Goal: Information Seeking & Learning: Check status

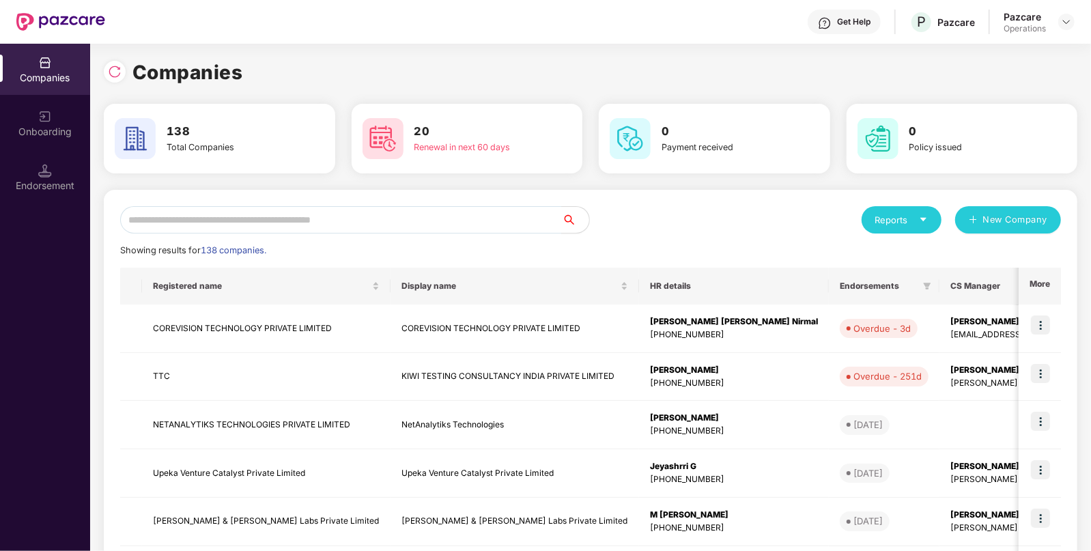
click at [274, 222] on input "text" at bounding box center [341, 219] width 442 height 27
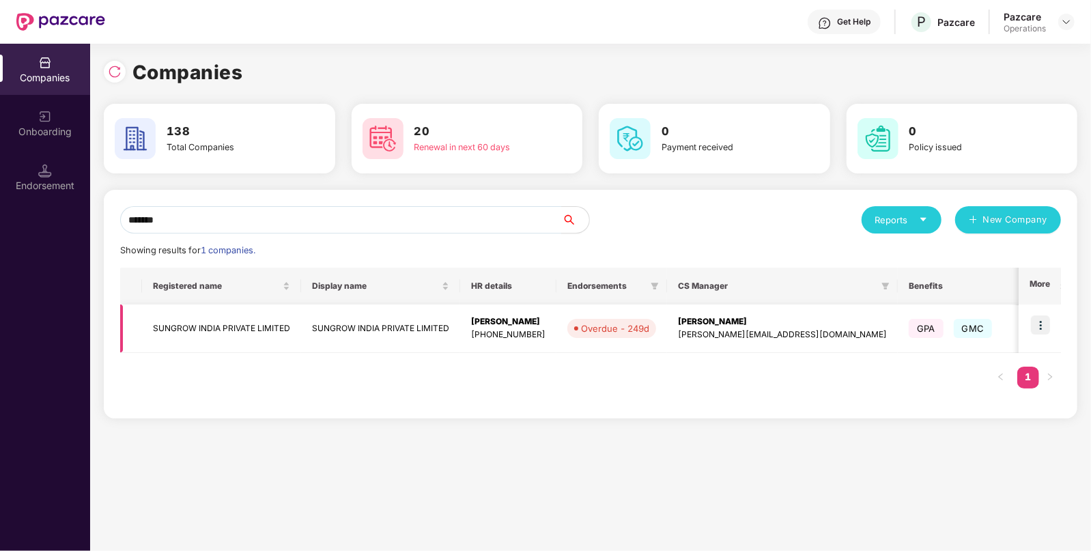
type input "*******"
click at [394, 319] on td "SUNGROW INDIA PRIVATE LIMITED" at bounding box center [380, 328] width 159 height 48
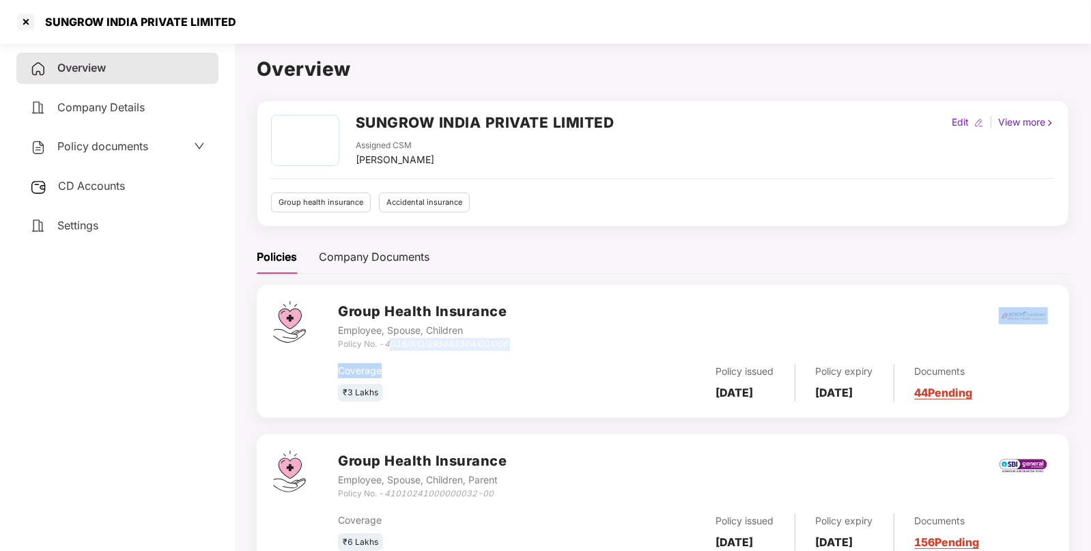
drag, startPoint x: 389, startPoint y: 341, endPoint x: 488, endPoint y: 352, distance: 99.6
click at [488, 352] on div "Group Health Insurance Employee, Spouse, Children Policy No. - 4016/X/O/3938833…" at bounding box center [695, 351] width 715 height 100
click at [488, 352] on div "Coverage ₹3 Lakhs Policy issued [DATE] Policy expiry [DATE] Documents 44 Pending" at bounding box center [695, 376] width 715 height 51
drag, startPoint x: 388, startPoint y: 345, endPoint x: 509, endPoint y: 342, distance: 120.8
click at [509, 342] on div "Group Health Insurance Employee, Spouse, Children Policy No. - 4016/X/O/3938833…" at bounding box center [695, 325] width 715 height 49
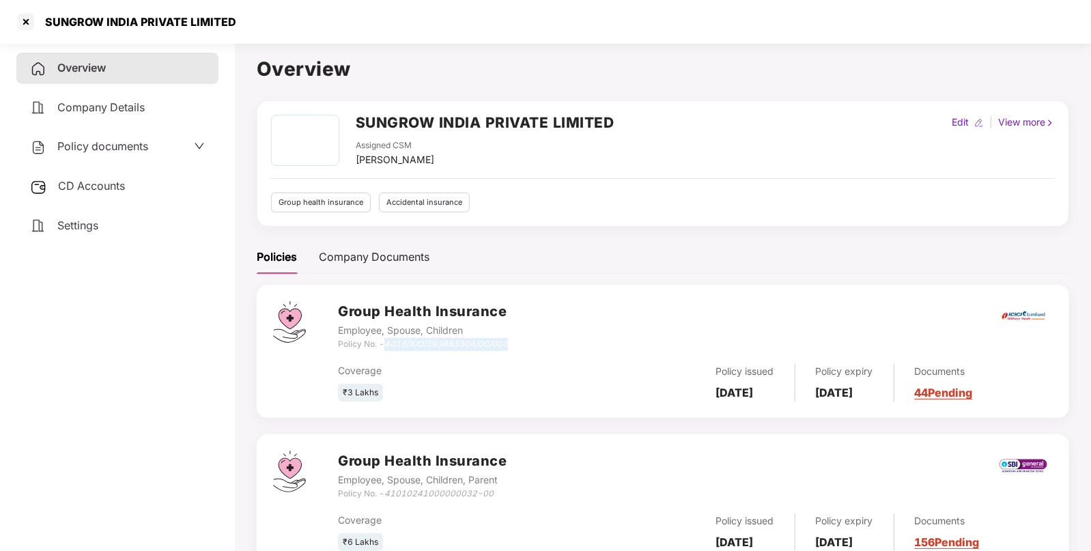
copy icon "4016/X/O/393883304/00/000"
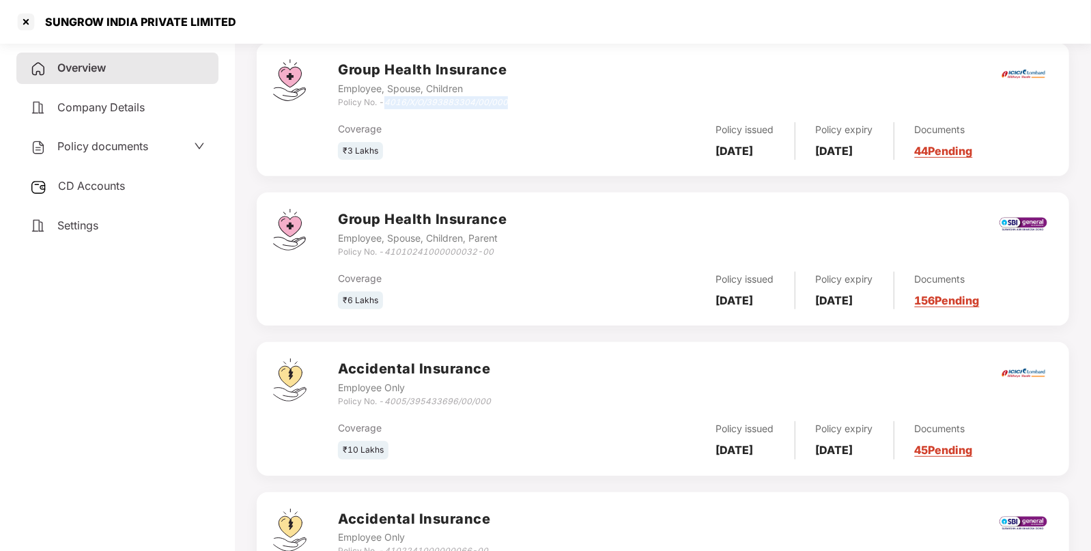
scroll to position [347, 0]
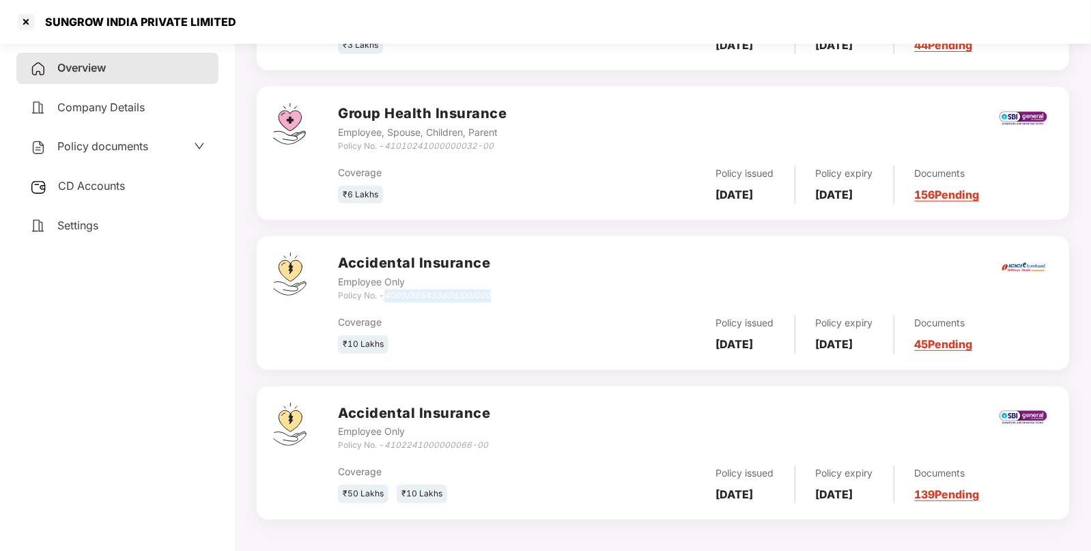
drag, startPoint x: 387, startPoint y: 293, endPoint x: 498, endPoint y: 297, distance: 111.3
click at [498, 297] on div "Accidental Insurance Employee Only Policy No. - 4005/395433696/00/000" at bounding box center [695, 277] width 715 height 49
copy icon "4005/395433696/00/000"
click at [28, 12] on div at bounding box center [26, 22] width 22 height 22
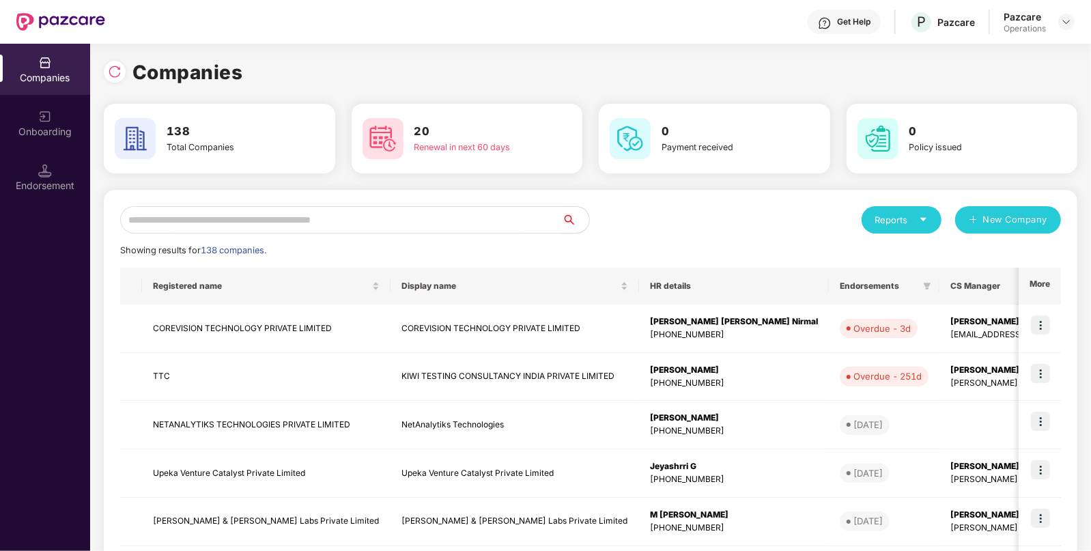
scroll to position [0, 0]
click at [113, 72] on img at bounding box center [115, 72] width 14 height 14
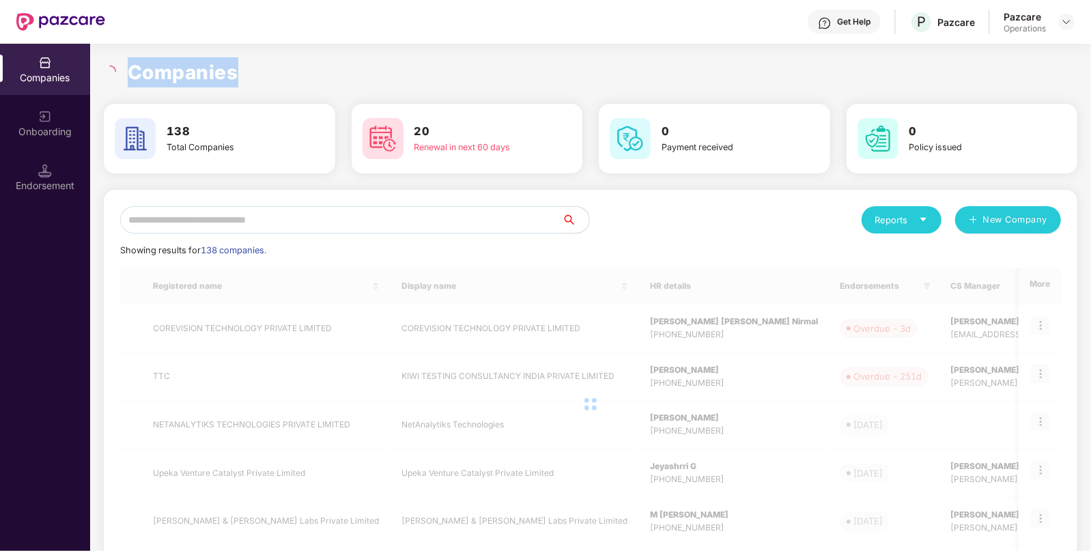
click at [113, 72] on icon "loading" at bounding box center [110, 71] width 17 height 17
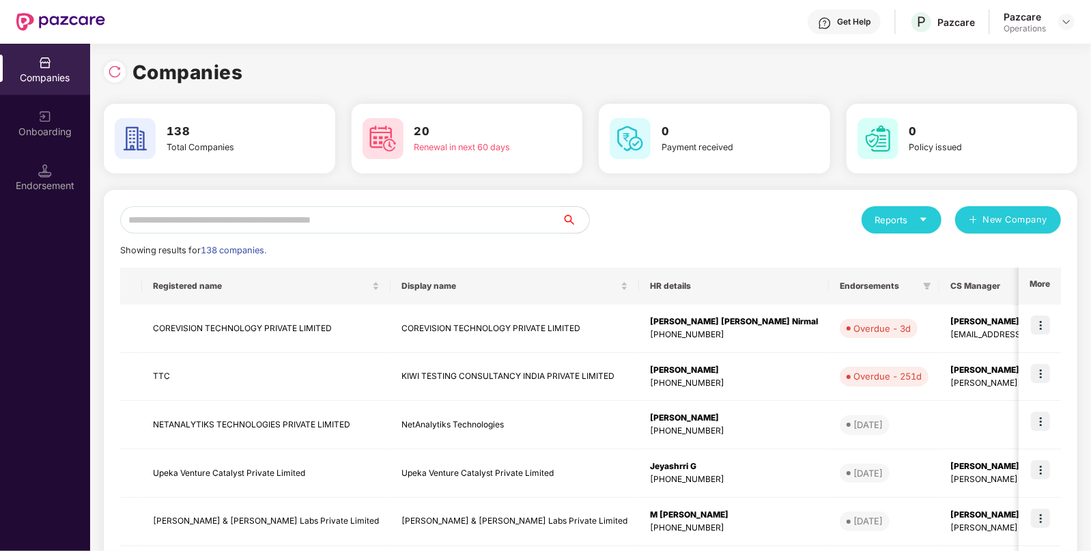
click at [890, 224] on div "Reports" at bounding box center [901, 220] width 53 height 14
click at [894, 255] on div "Companies" at bounding box center [894, 255] width 50 height 15
